Goal: Task Accomplishment & Management: Manage account settings

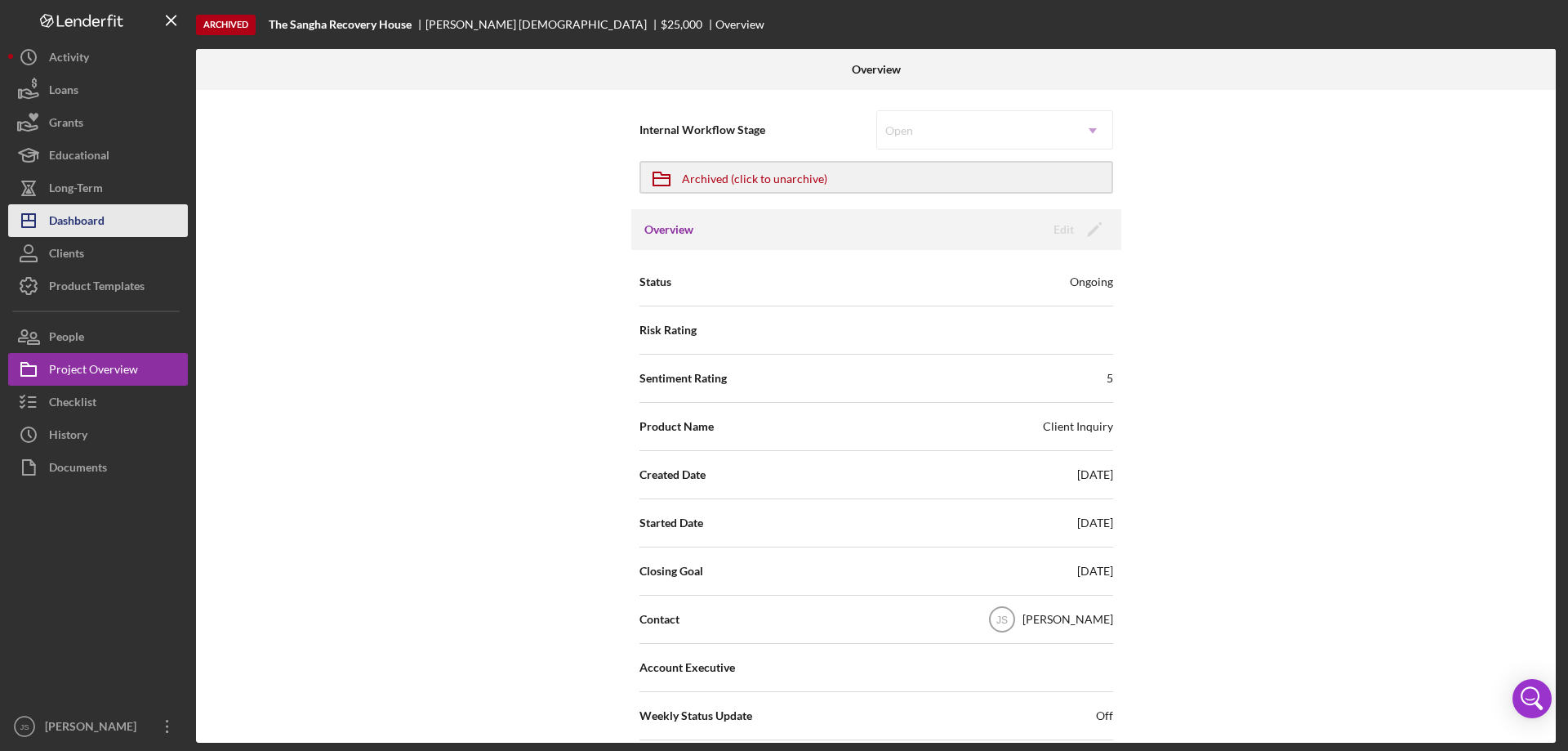
click at [99, 223] on div "Dashboard" at bounding box center [77, 222] width 55 height 37
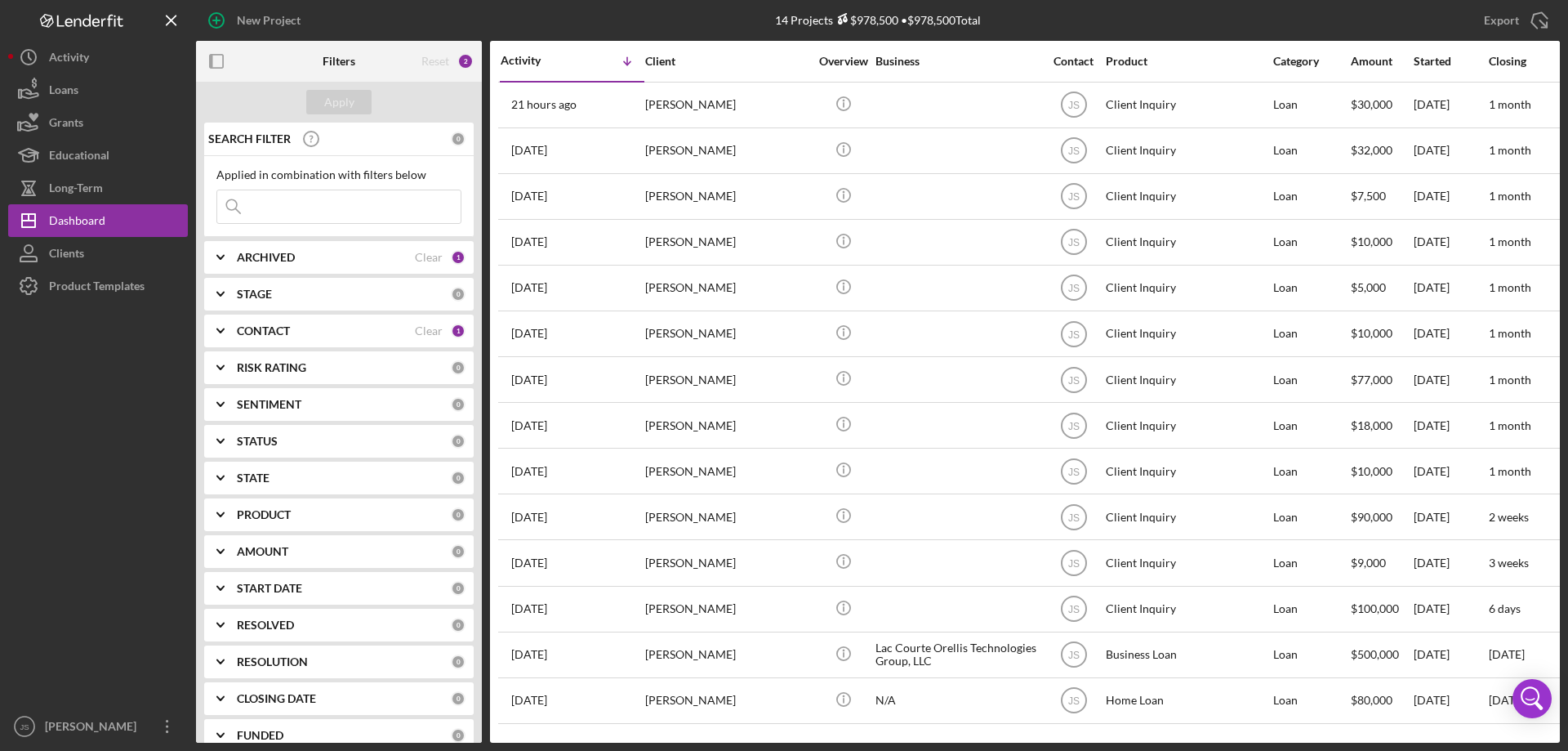
click at [221, 329] on icon "Icon/Expander" at bounding box center [221, 331] width 41 height 41
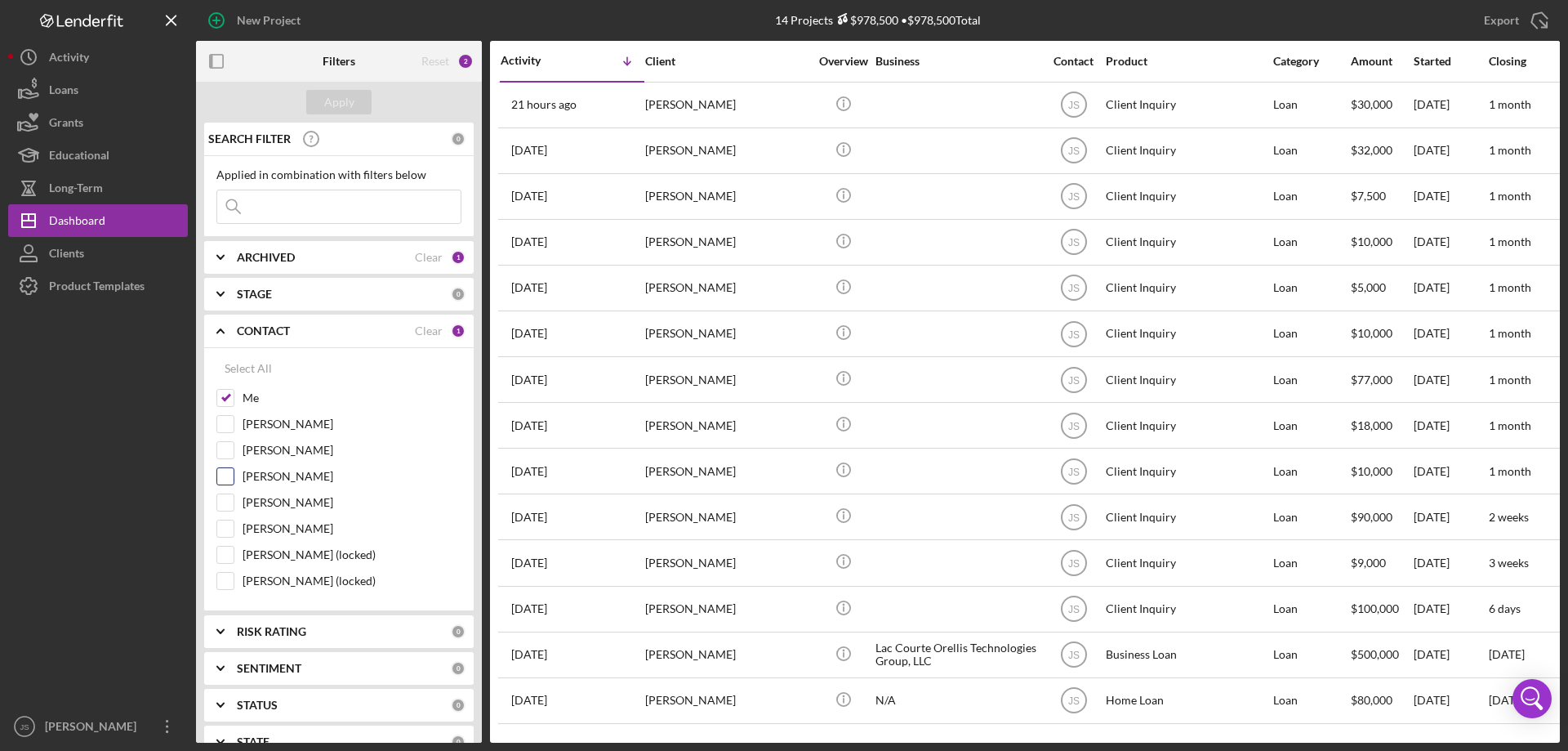
click at [224, 478] on input "[PERSON_NAME]" at bounding box center [226, 476] width 16 height 16
checkbox input "true"
click at [345, 101] on div "Apply" at bounding box center [339, 101] width 30 height 24
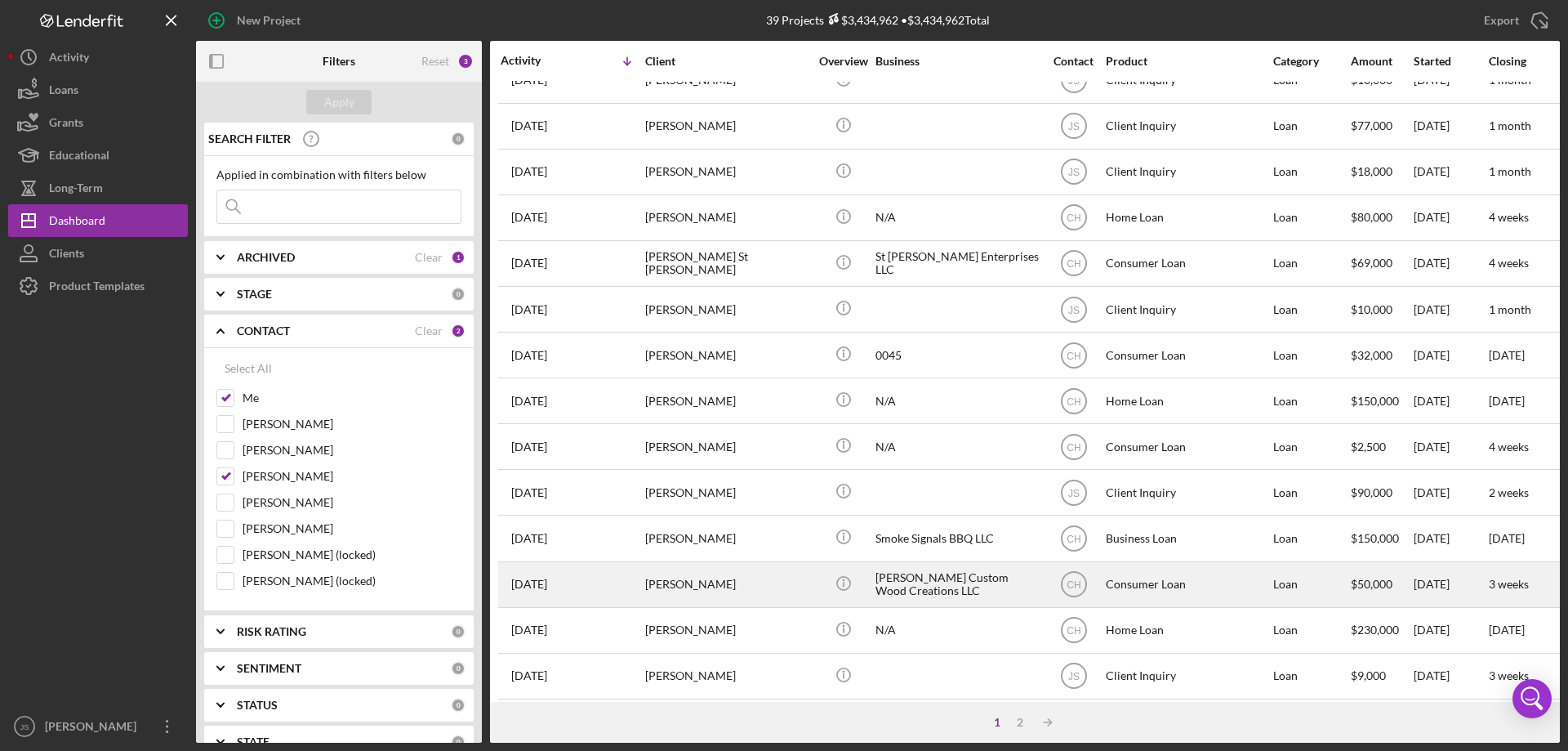
scroll to position [546, 0]
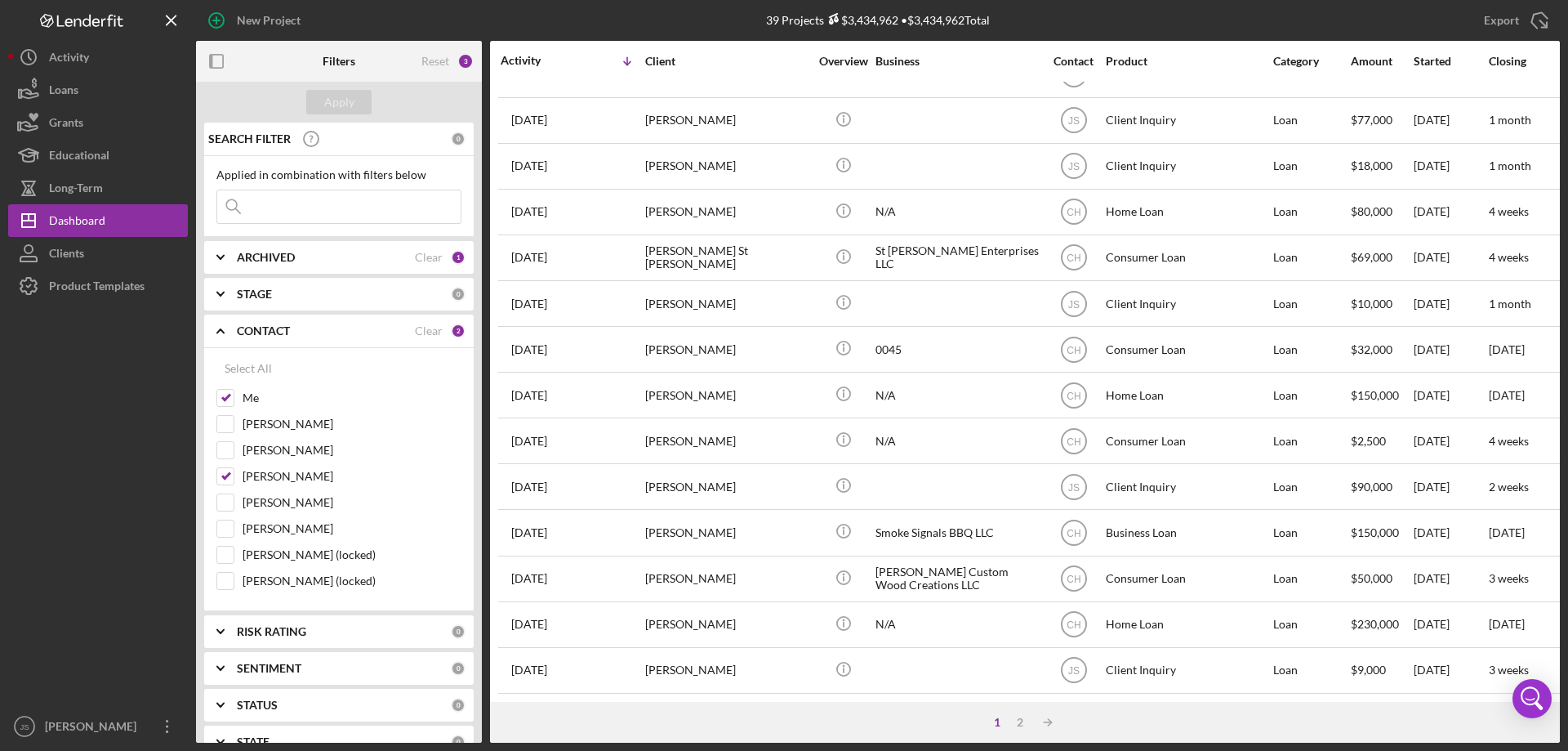
click at [285, 203] on input at bounding box center [339, 207] width 243 height 32
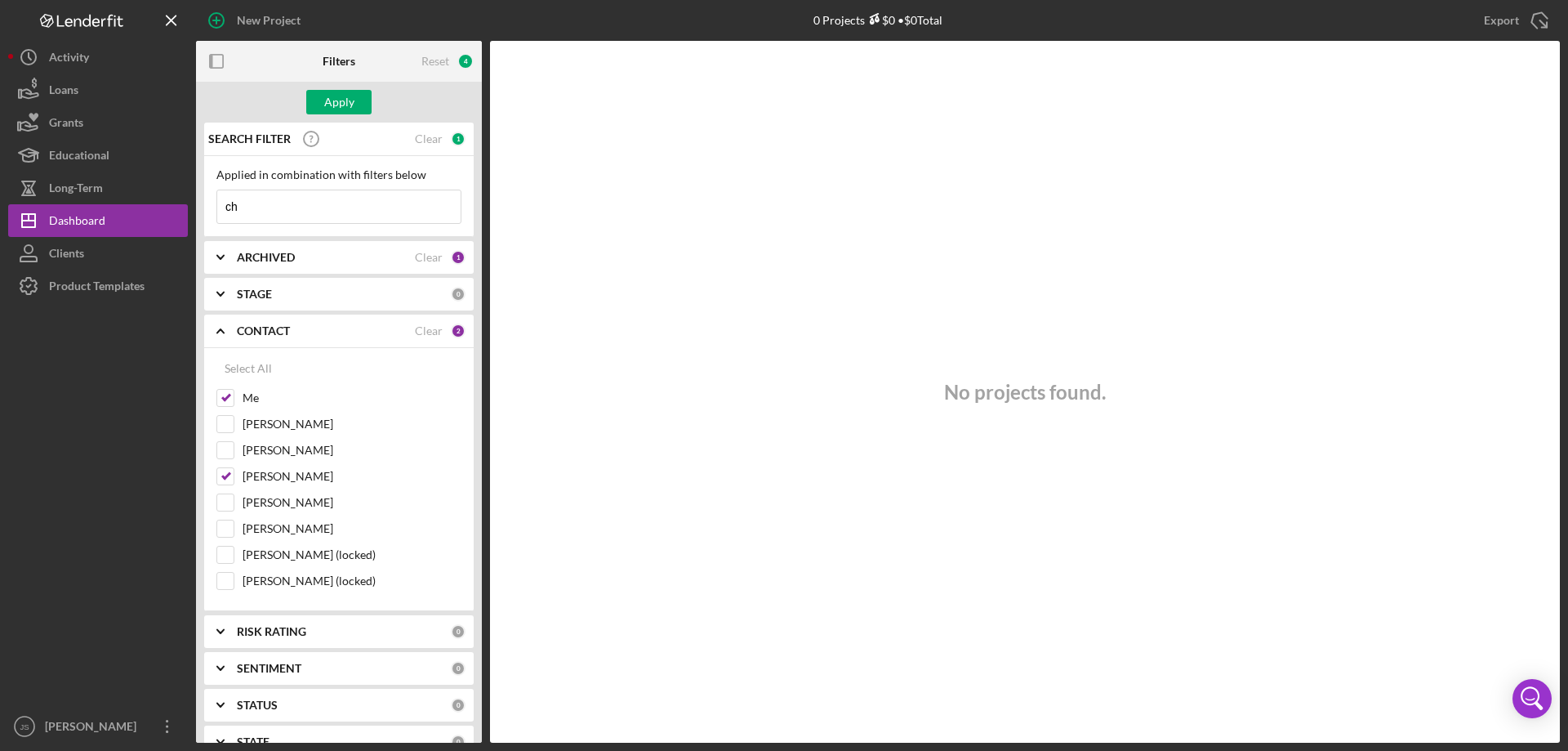
type input "c"
type input "s"
type input "h"
type input "[PERSON_NAME]"
click at [219, 328] on icon "Icon/Expander" at bounding box center [221, 331] width 41 height 41
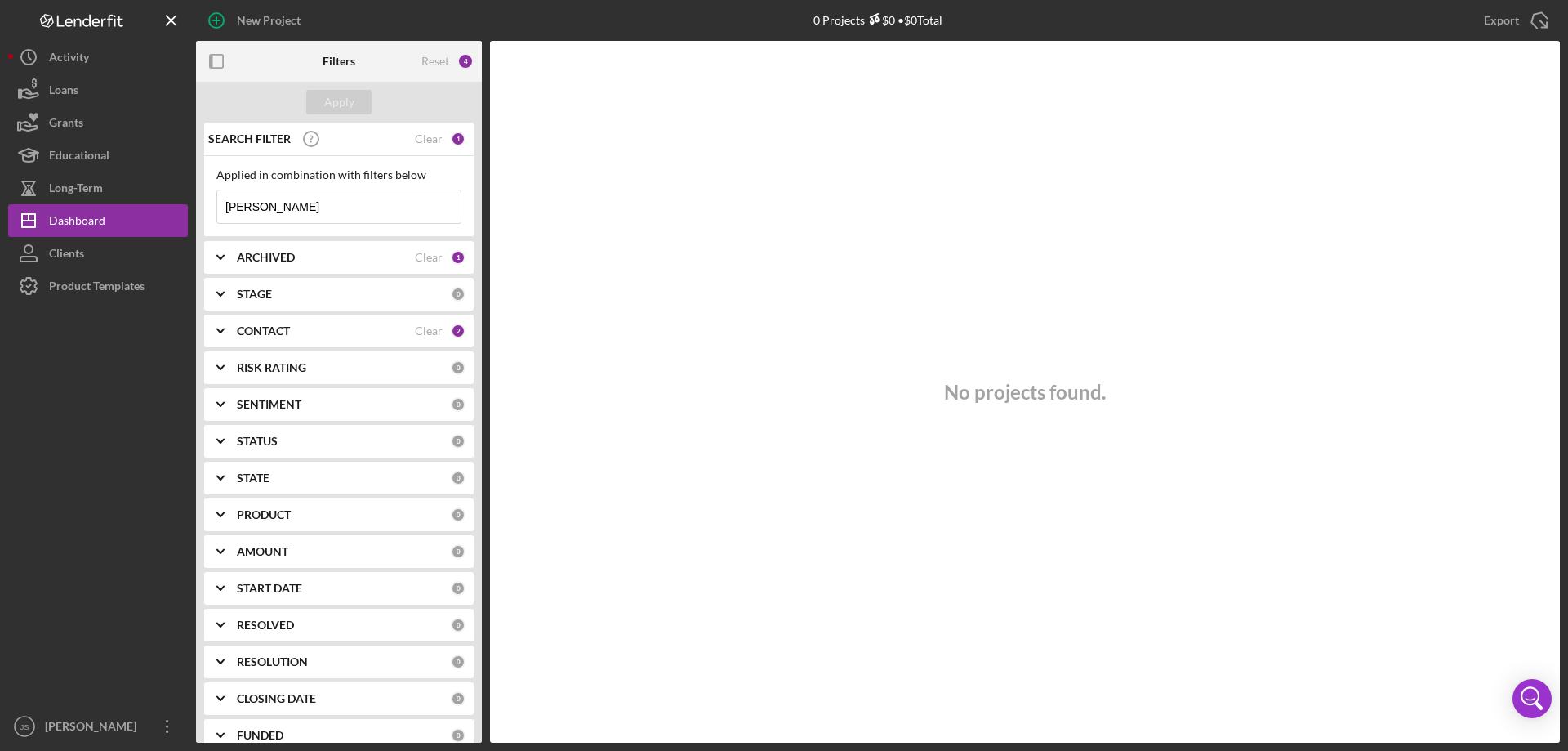
drag, startPoint x: 272, startPoint y: 198, endPoint x: 193, endPoint y: 223, distance: 82.9
click at [193, 223] on div "New Project 0 Projects $0 • $0 Total Export Icon/Export Filters Reset 4 Apply S…" at bounding box center [784, 371] width 1552 height 742
click at [322, 102] on button "Apply" at bounding box center [338, 101] width 65 height 24
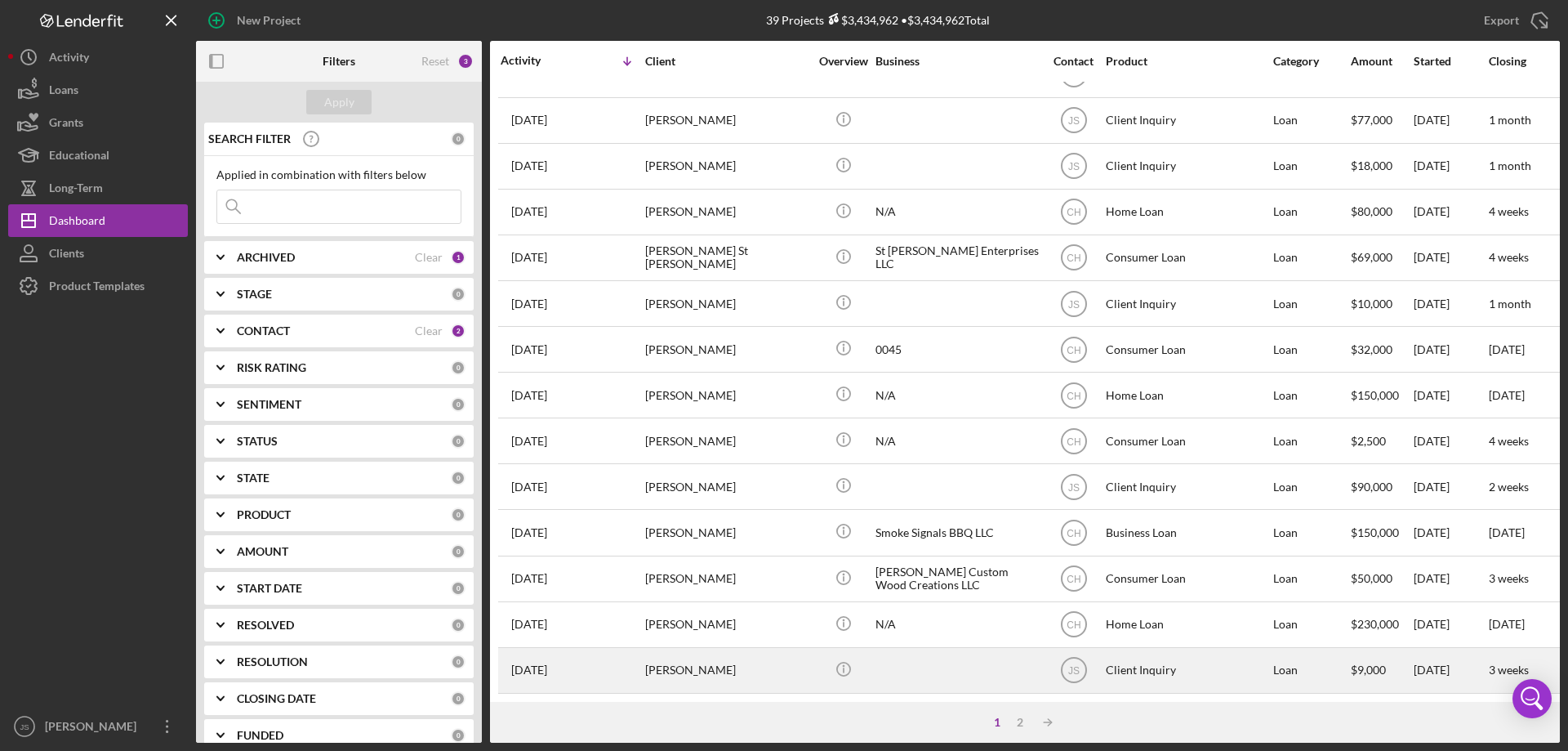
click at [797, 665] on div "[PERSON_NAME]" at bounding box center [727, 670] width 163 height 43
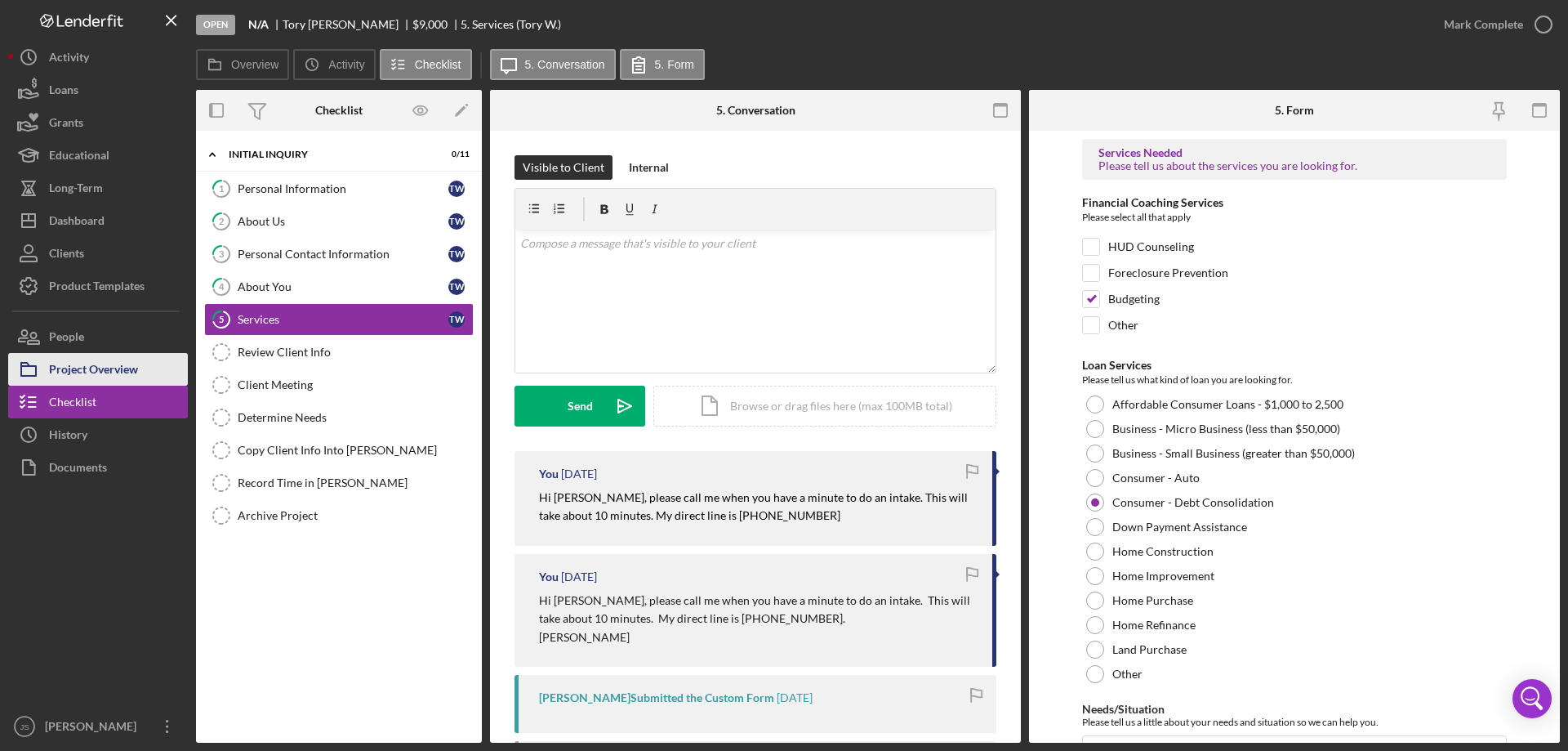
click at [112, 362] on div "Project Overview" at bounding box center [93, 371] width 89 height 37
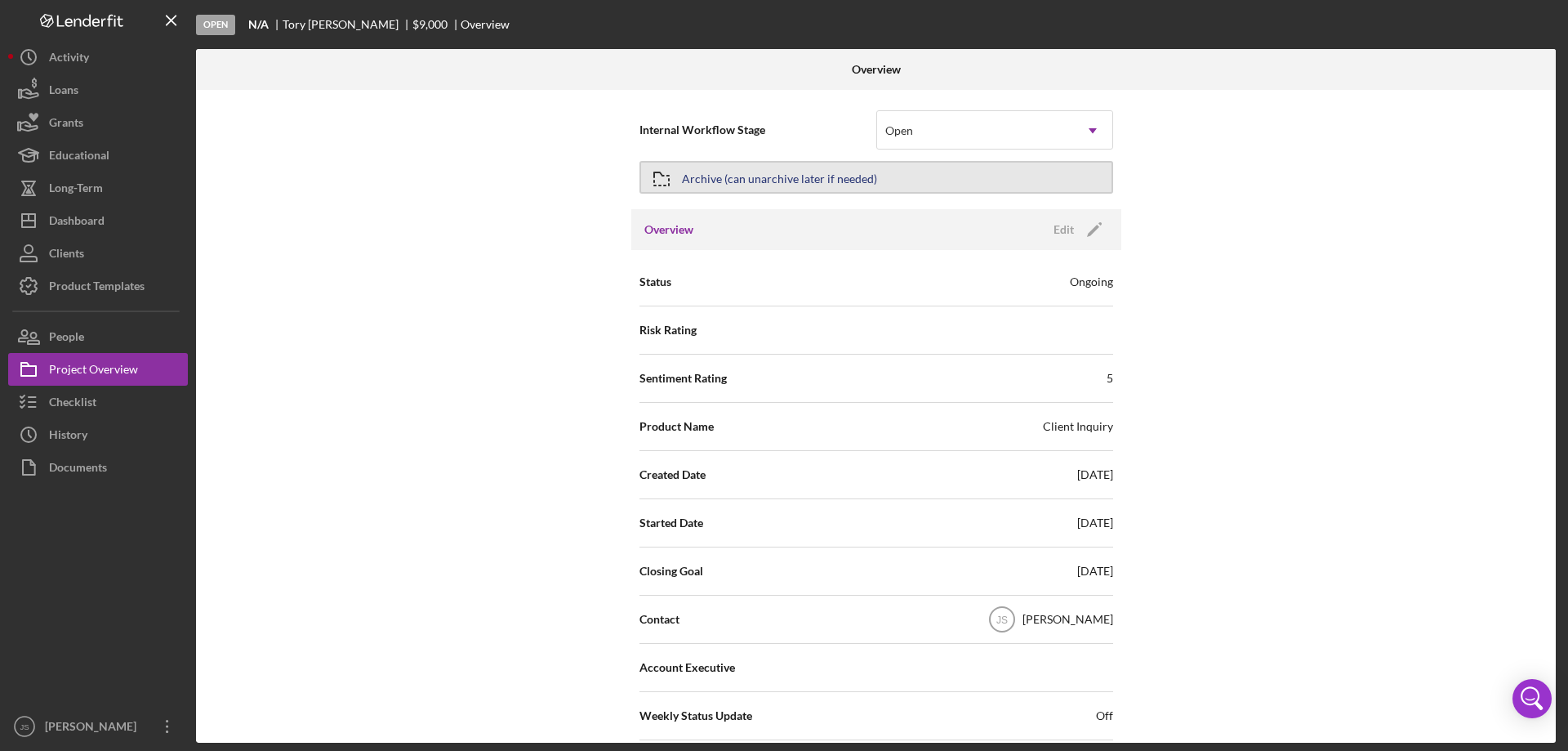
click at [890, 172] on button "Archive (can unarchive later if needed)" at bounding box center [875, 177] width 473 height 32
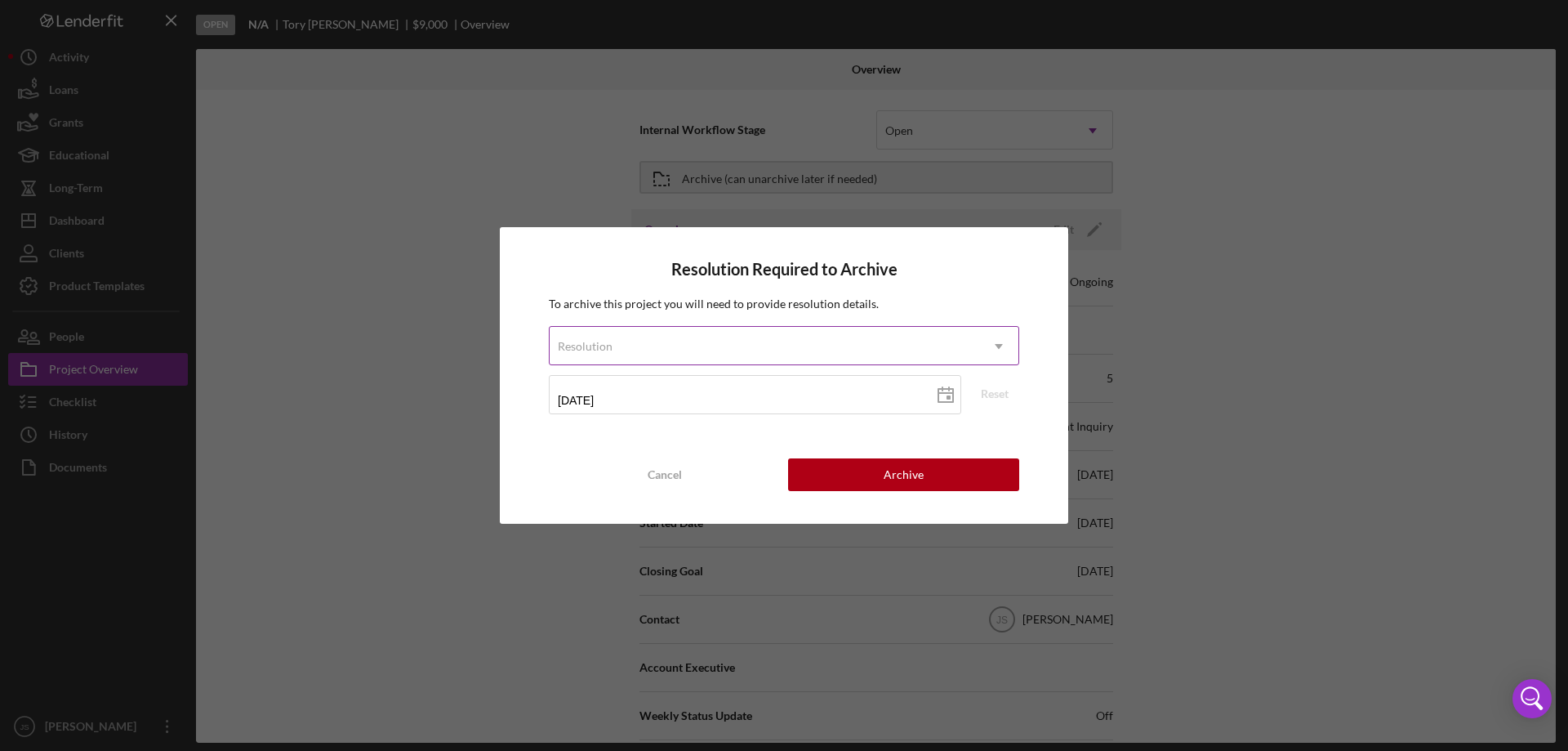
click at [717, 340] on div "Resolution" at bounding box center [764, 346] width 430 height 38
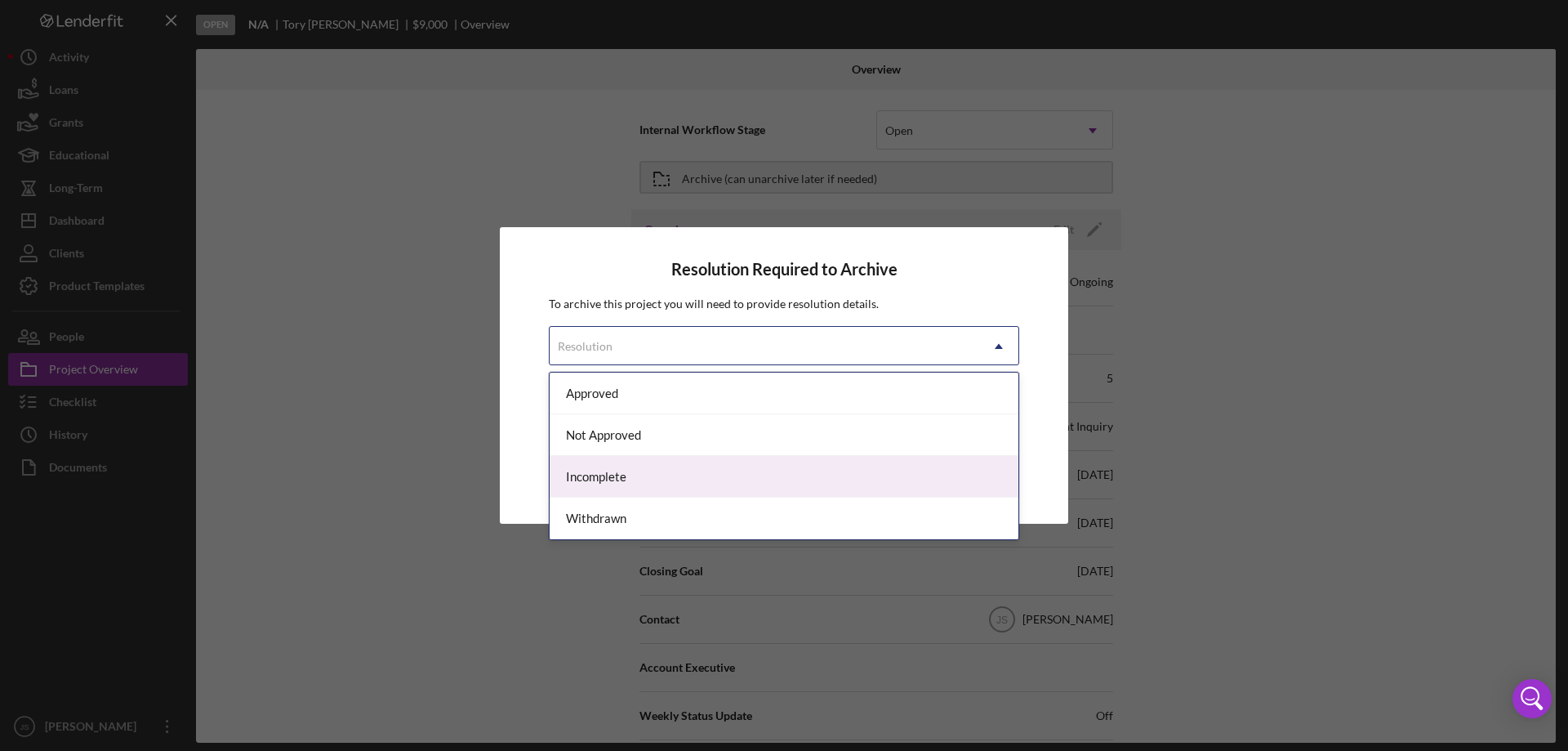
click at [655, 481] on div "Incomplete" at bounding box center [784, 476] width 469 height 42
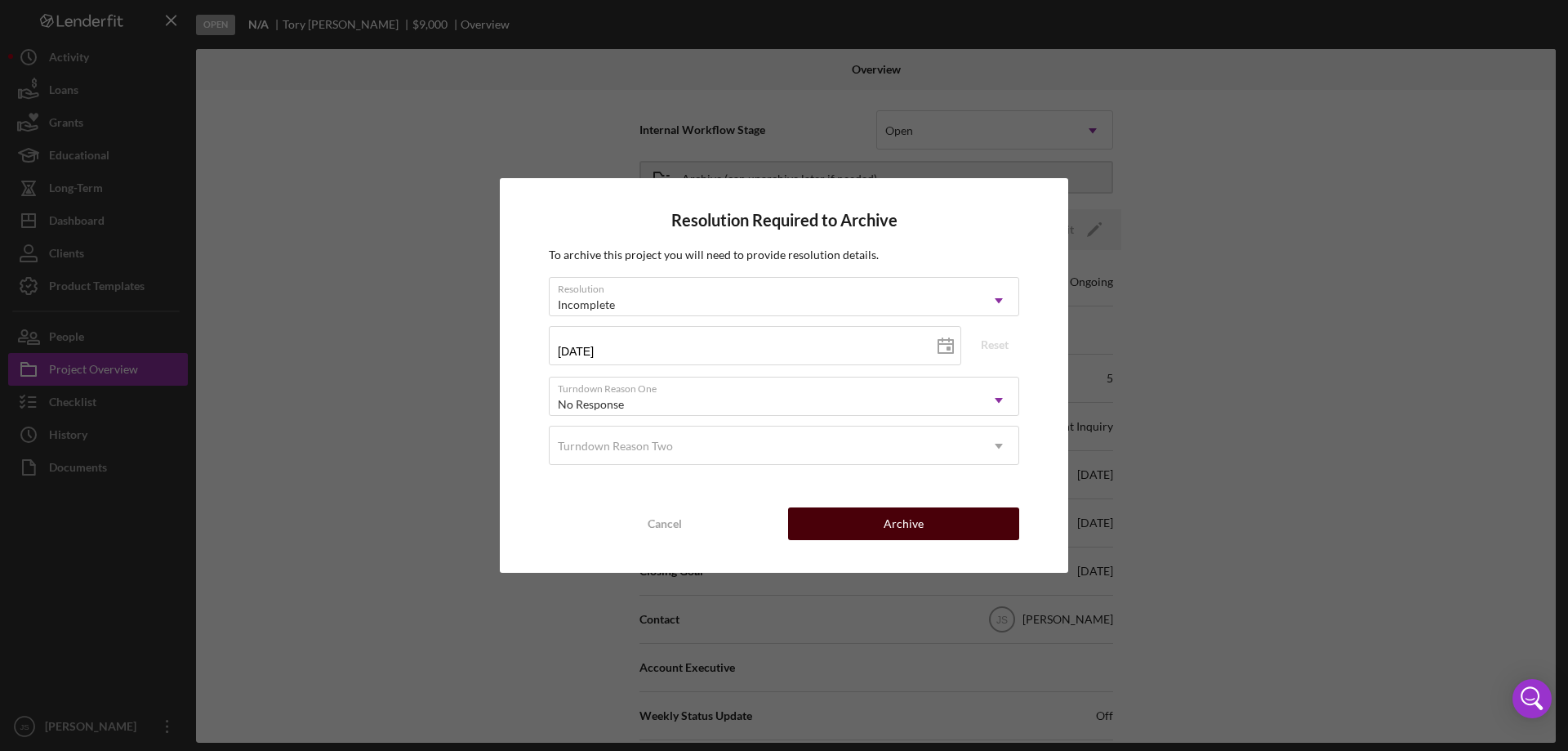
click at [851, 530] on button "Archive" at bounding box center [904, 524] width 231 height 32
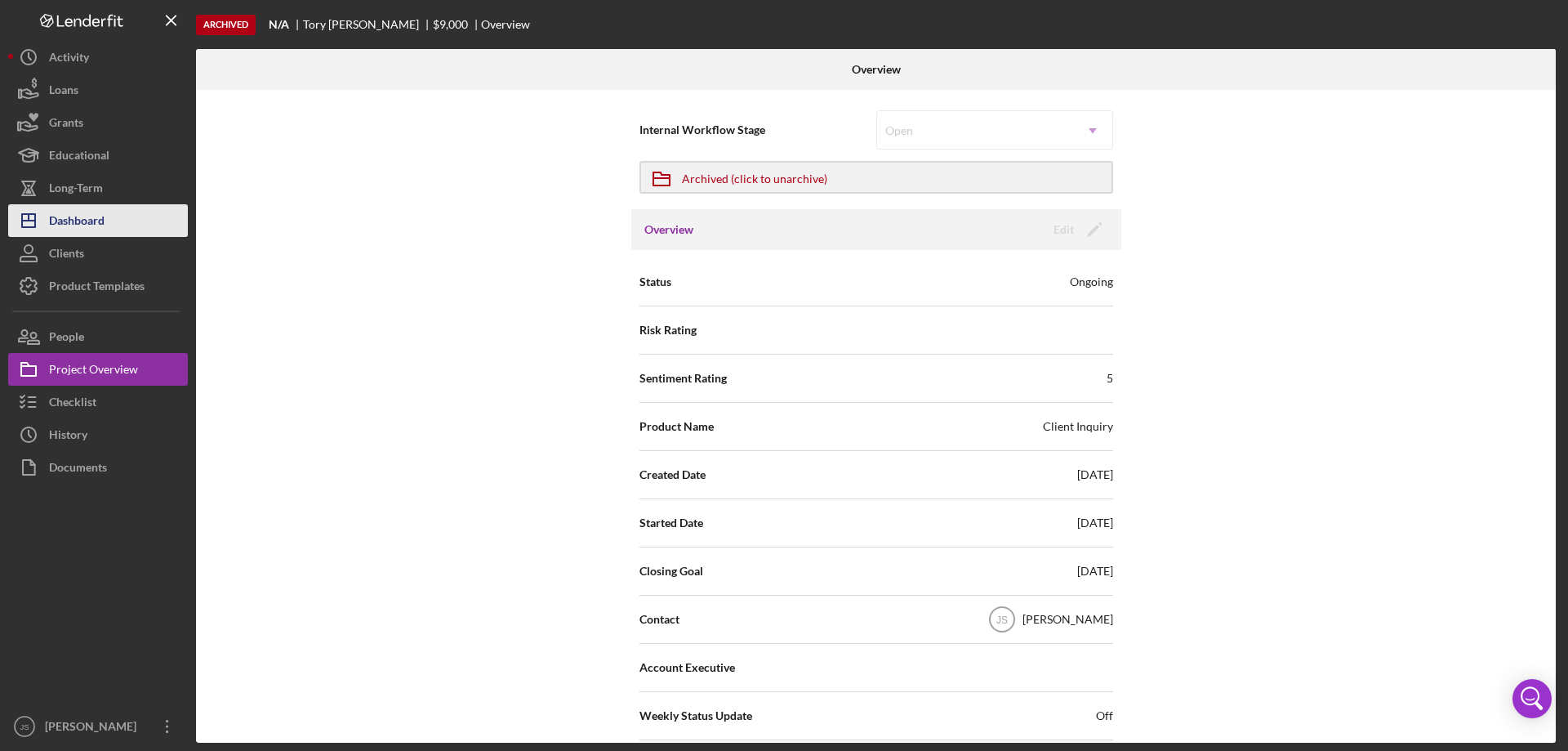
click at [101, 218] on div "Dashboard" at bounding box center [77, 222] width 55 height 37
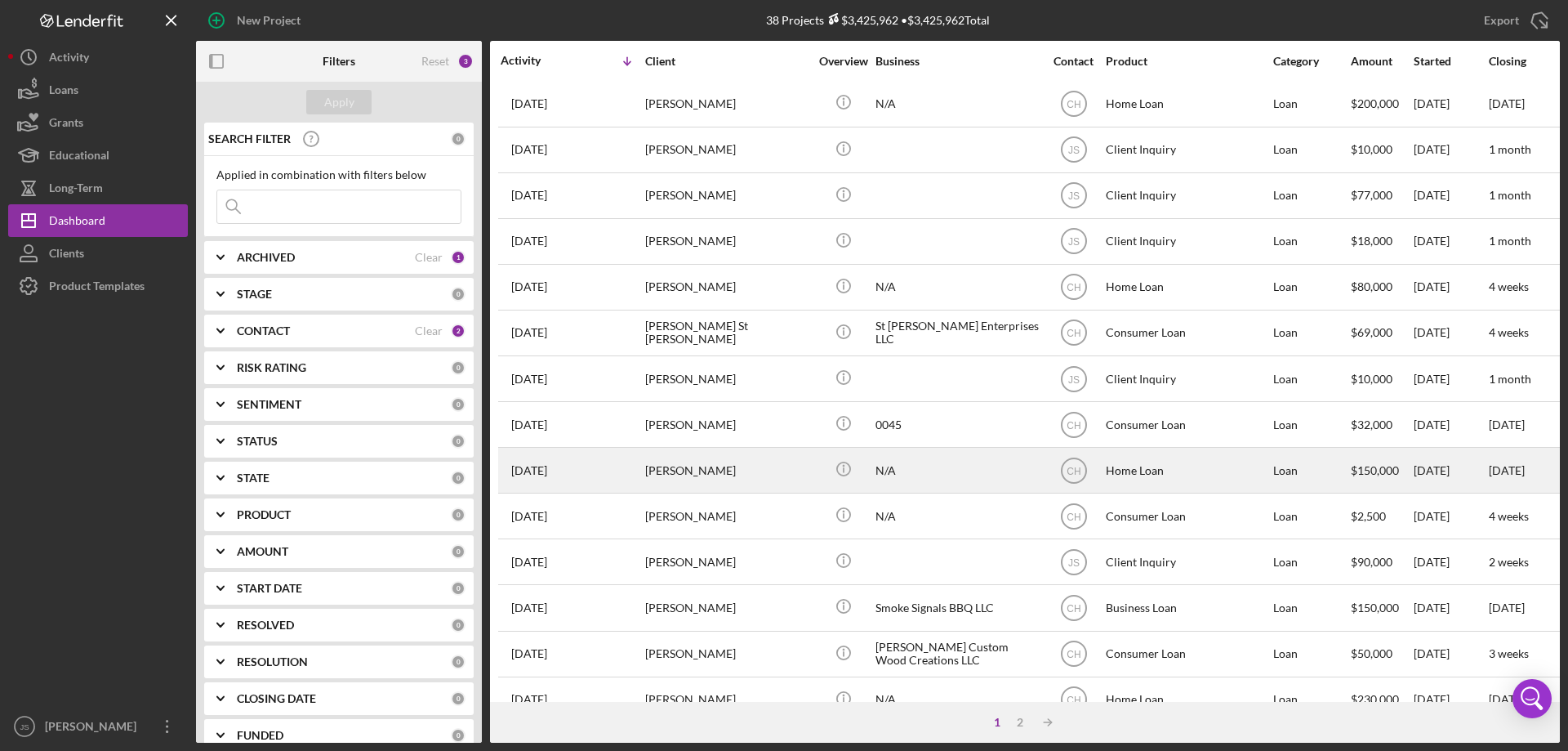
scroll to position [546, 0]
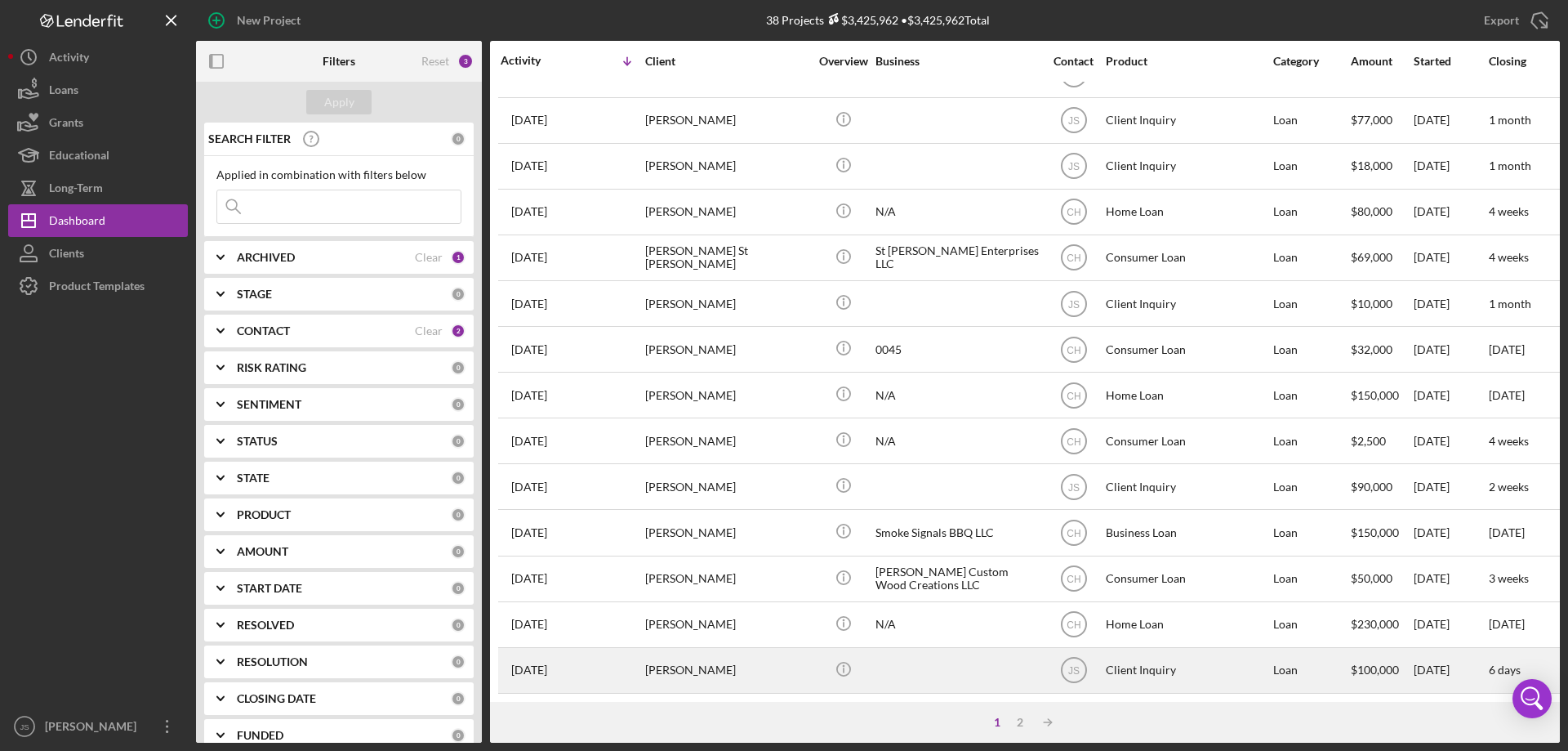
click at [788, 661] on div "[PERSON_NAME]" at bounding box center [727, 670] width 163 height 43
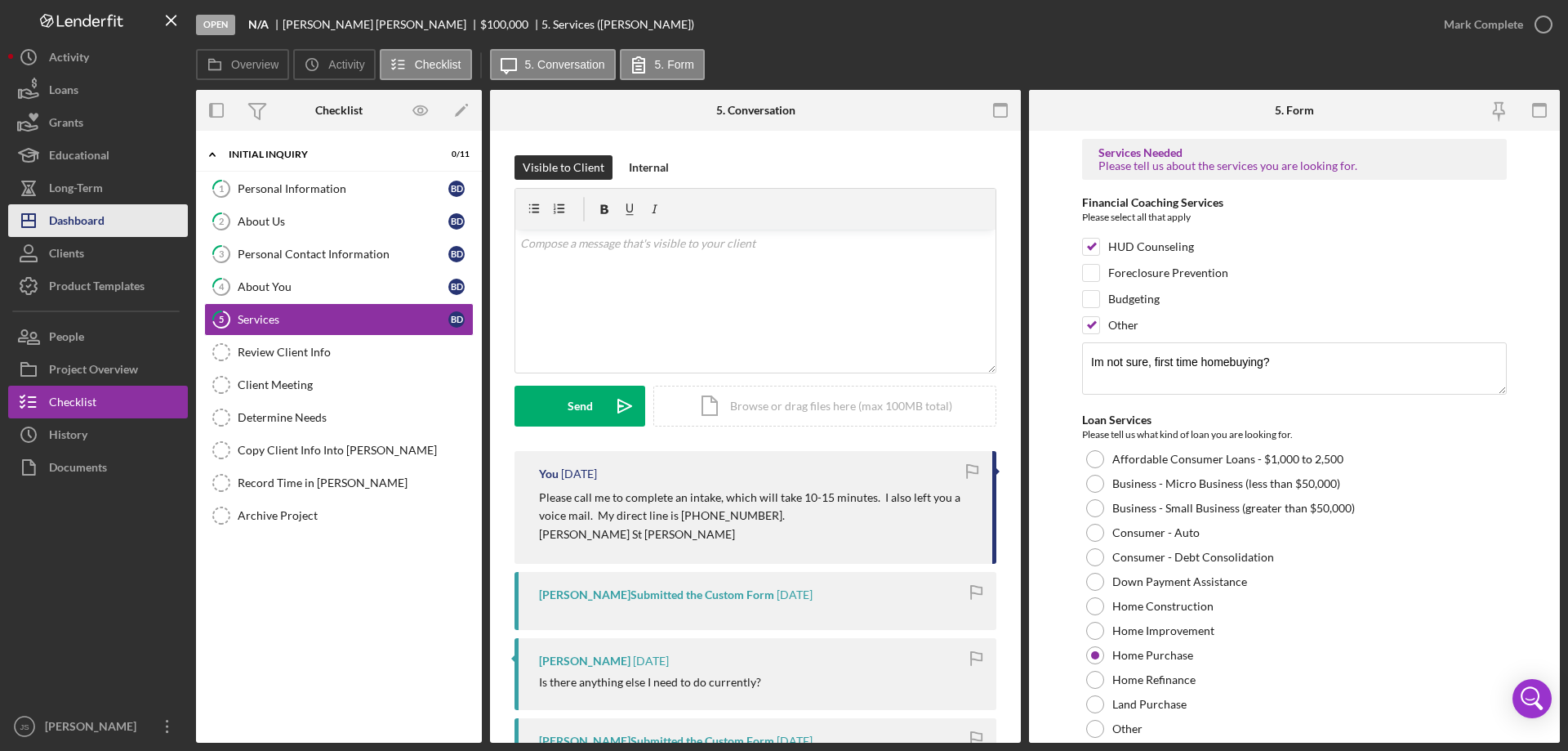
click at [107, 216] on button "Icon/Dashboard Dashboard" at bounding box center [98, 220] width 180 height 32
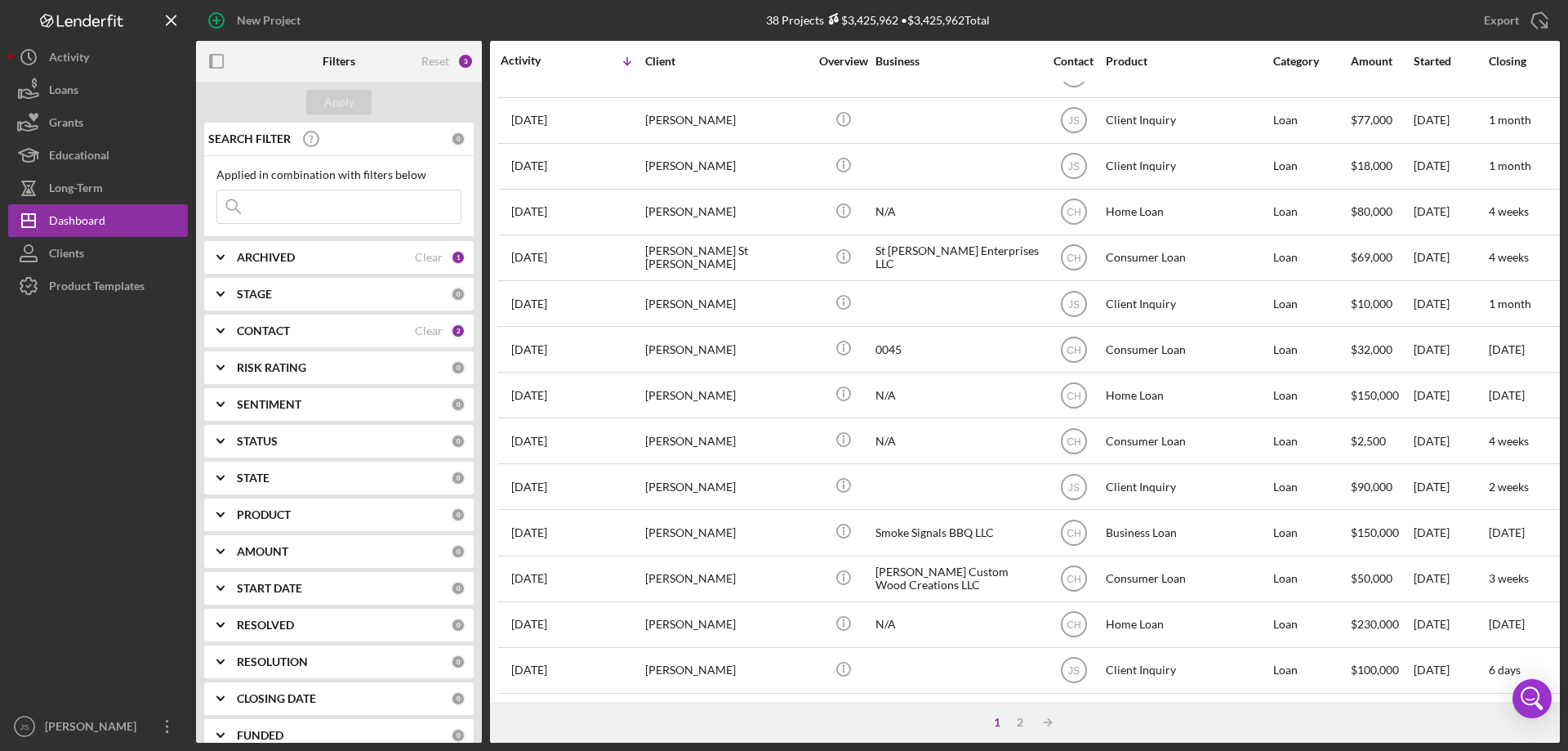
scroll to position [546, 0]
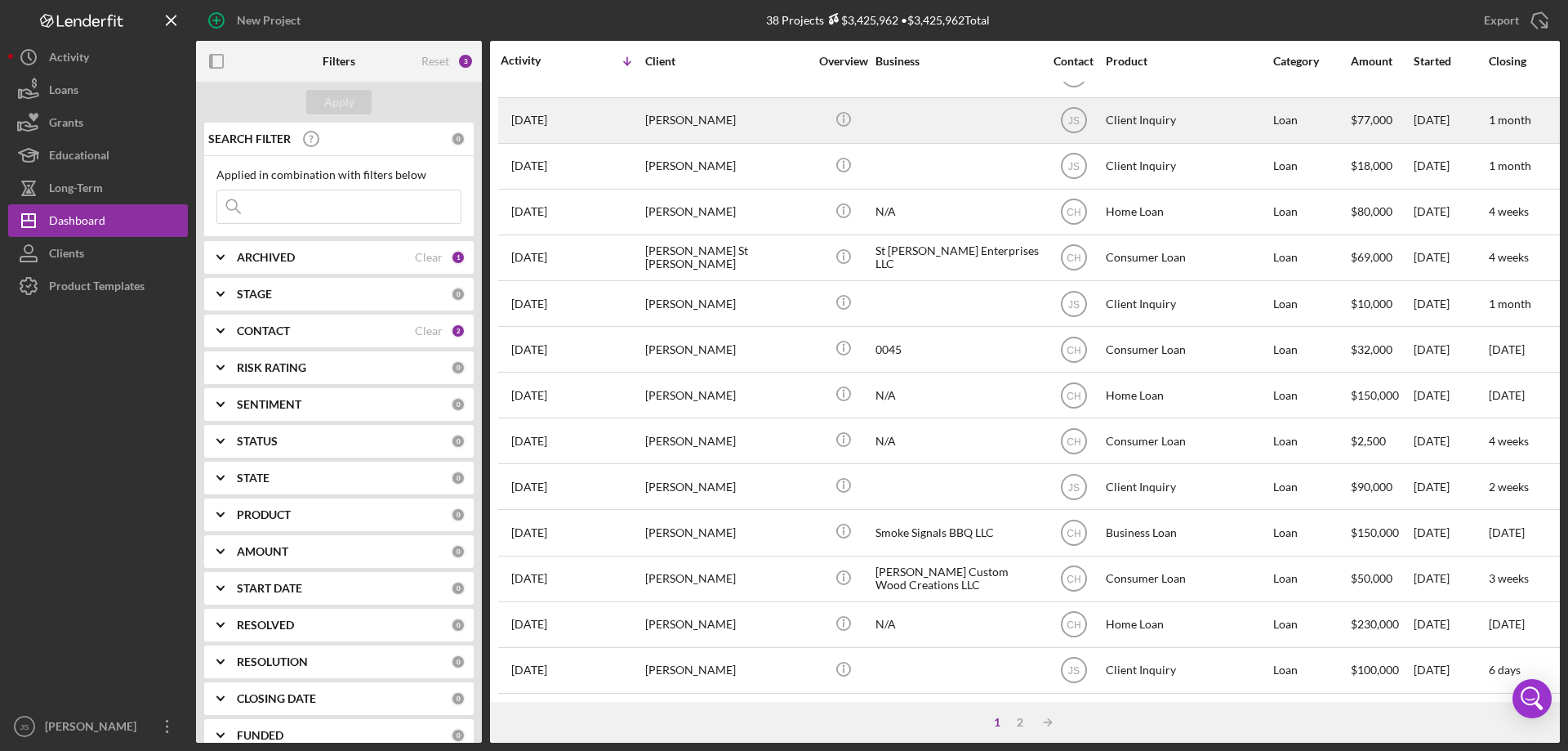
click at [938, 111] on div at bounding box center [957, 120] width 163 height 43
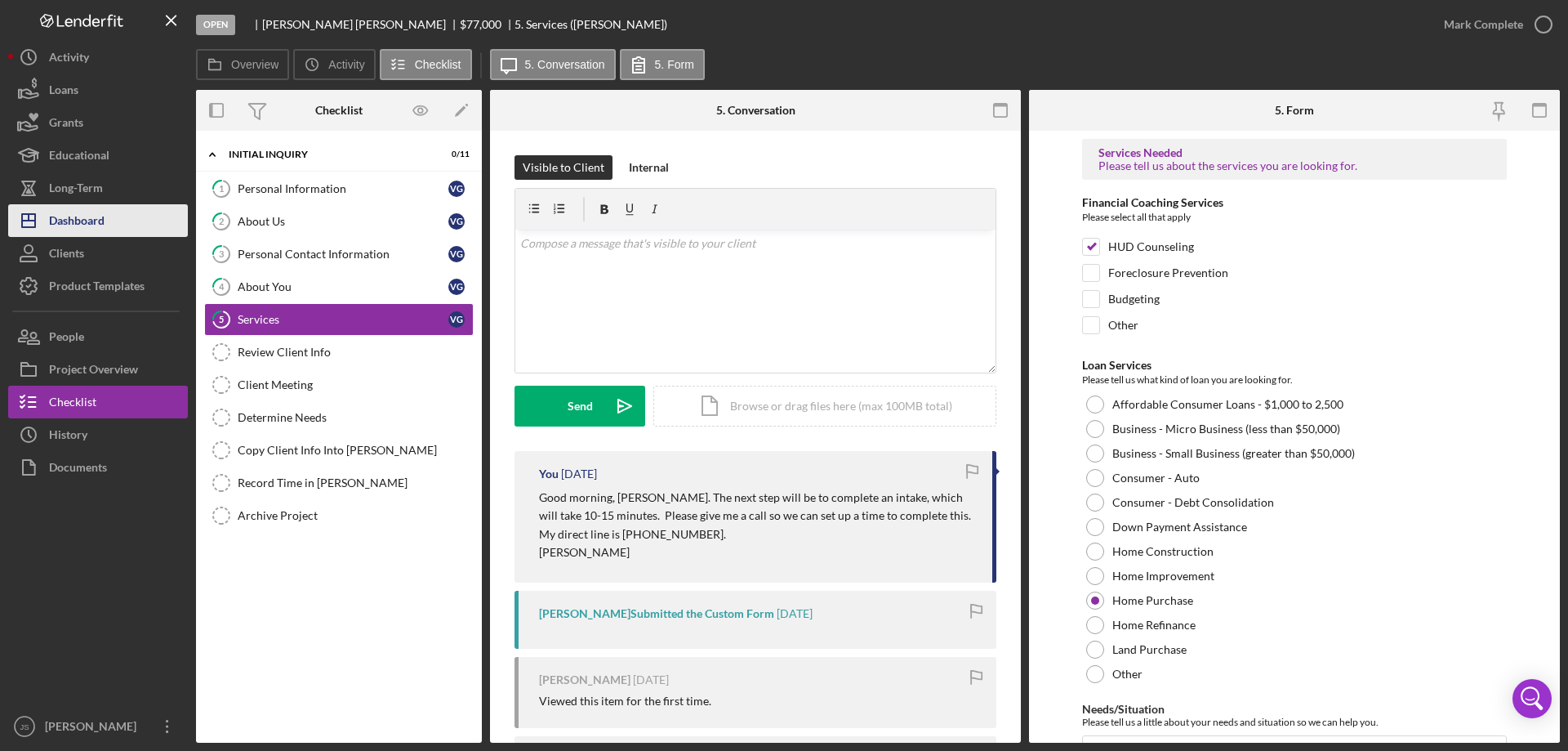
click at [107, 221] on button "Icon/Dashboard Dashboard" at bounding box center [98, 220] width 180 height 32
